Goal: Transaction & Acquisition: Purchase product/service

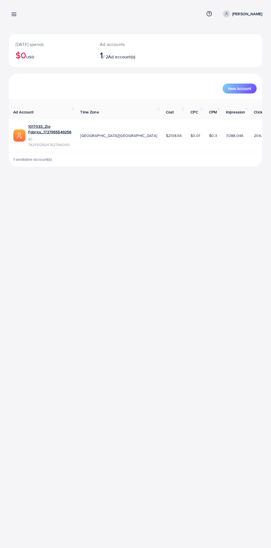
click at [19, 27] on div "[DATE] spends $0 USD Ad accounts 1 / 2 Ad account(s) New Account Ad Account Tim…" at bounding box center [135, 87] width 271 height 175
click at [14, 13] on line at bounding box center [14, 13] width 4 height 0
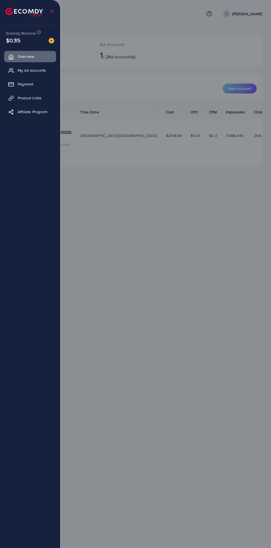
click at [51, 43] on img at bounding box center [52, 41] width 6 height 6
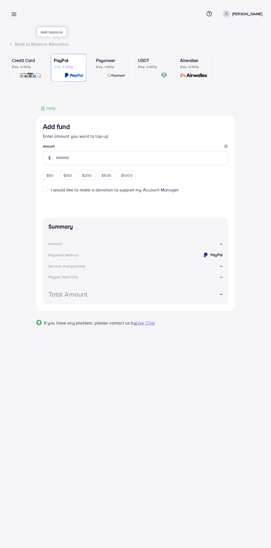
click at [153, 71] on div "USDT (Fee: 0.00%)" at bounding box center [152, 68] width 29 height 22
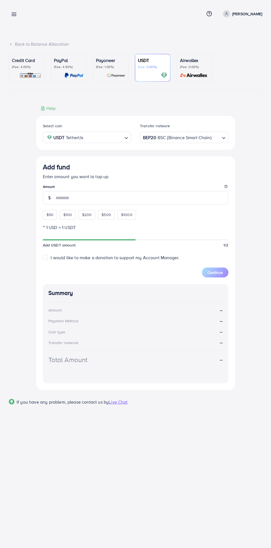
click at [50, 216] on span "$50" at bounding box center [49, 215] width 7 height 6
type input "**"
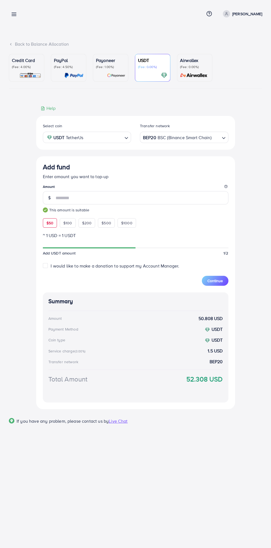
click at [228, 281] on button "Continue" at bounding box center [215, 281] width 27 height 10
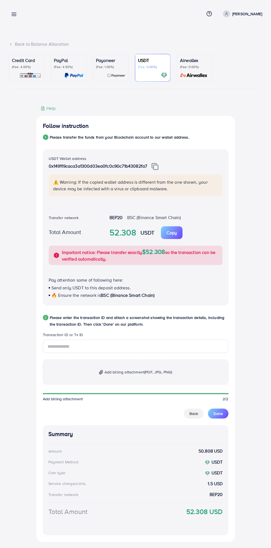
click at [157, 168] on img at bounding box center [154, 166] width 7 height 7
click at [173, 194] on div "⚠️ Warning: If the copied wallet address is different from the one shown, your …" at bounding box center [136, 185] width 174 height 22
click at [182, 234] on button "Copy Amount Copy" at bounding box center [172, 232] width 22 height 13
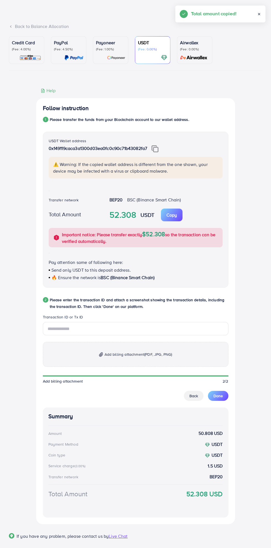
scroll to position [29, 0]
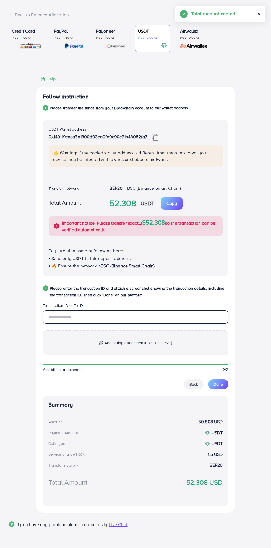
click at [134, 322] on input "text" at bounding box center [135, 316] width 185 height 13
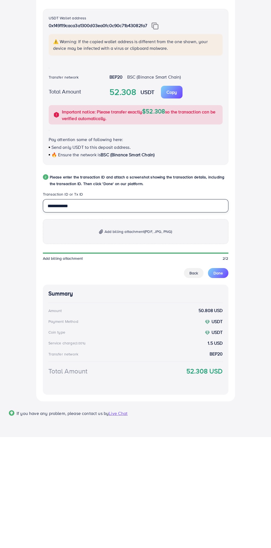
type input "**********"
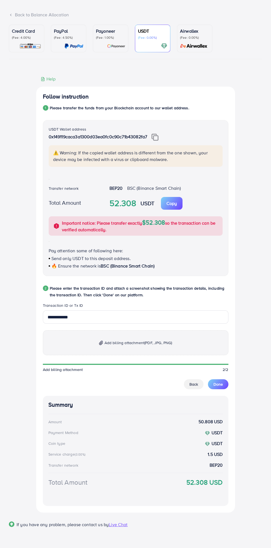
click at [145, 349] on p "Add billing attachment (PDF, JPG, PNG)" at bounding box center [135, 342] width 185 height 25
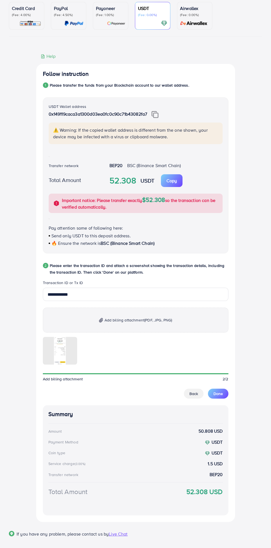
scroll to position [53, 0]
click at [218, 394] on span "Done" at bounding box center [217, 393] width 9 height 6
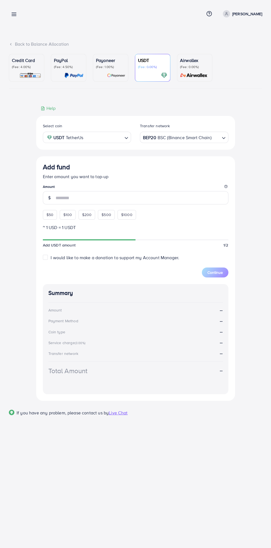
click at [164, 475] on div "Add fund Help Center Contact Support Term and policy About Us [PERSON_NAME] Pro…" at bounding box center [135, 274] width 271 height 548
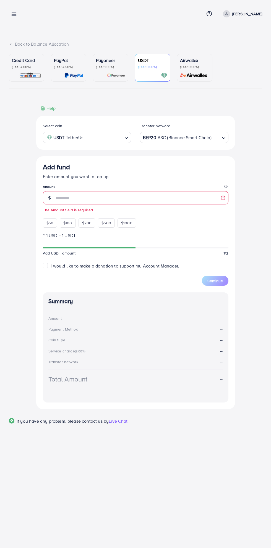
click at [19, 44] on div "Back to Balance Allocation" at bounding box center [135, 44] width 253 height 6
click at [14, 13] on line at bounding box center [14, 13] width 4 height 0
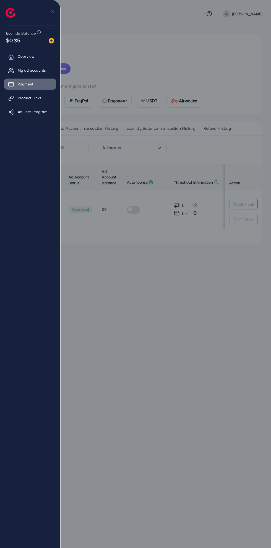
click at [38, 70] on span "My ad accounts" at bounding box center [32, 70] width 28 height 6
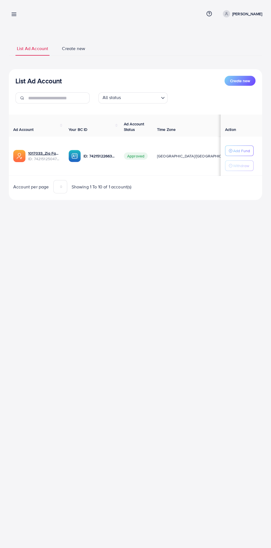
click at [14, 13] on line at bounding box center [14, 13] width 4 height 0
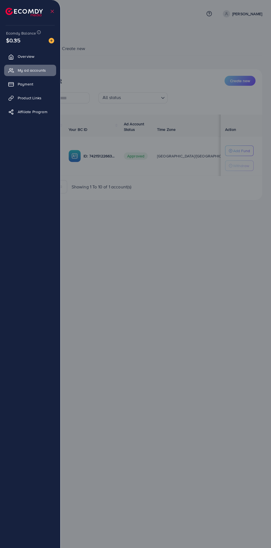
click at [157, 302] on div at bounding box center [135, 328] width 271 height 657
